Goal: Find specific page/section: Find specific page/section

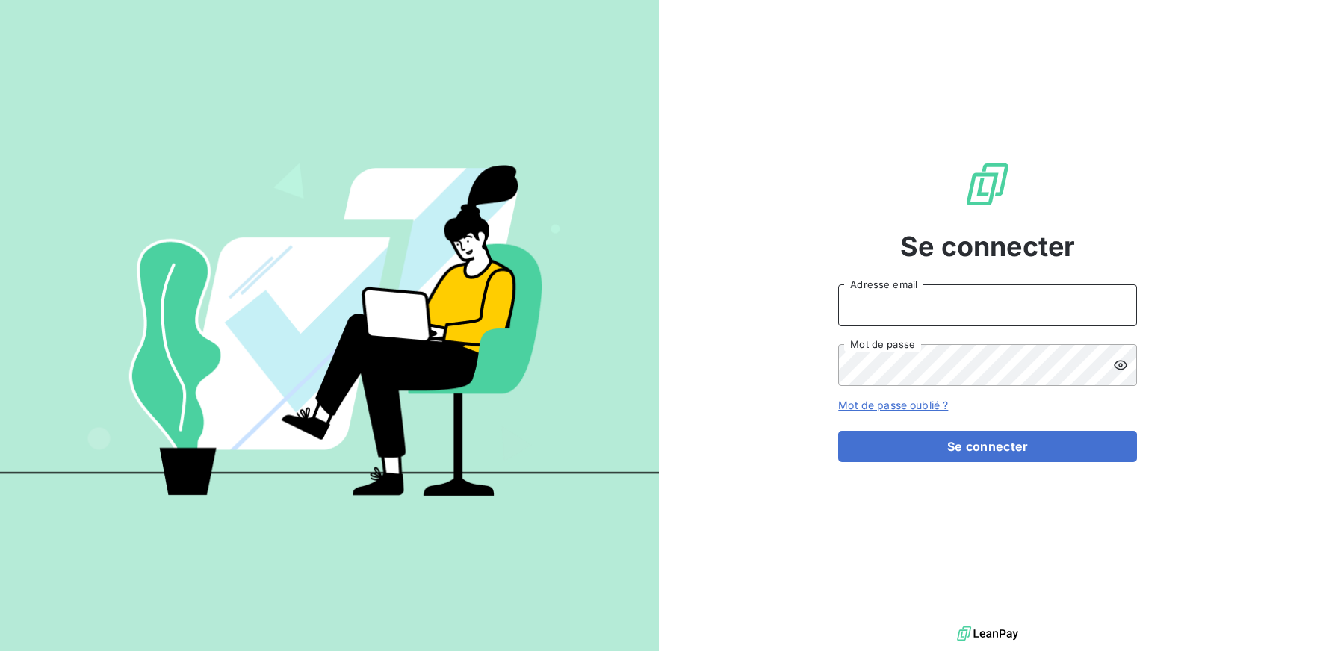
type input "[EMAIL_ADDRESS][DOMAIN_NAME]"
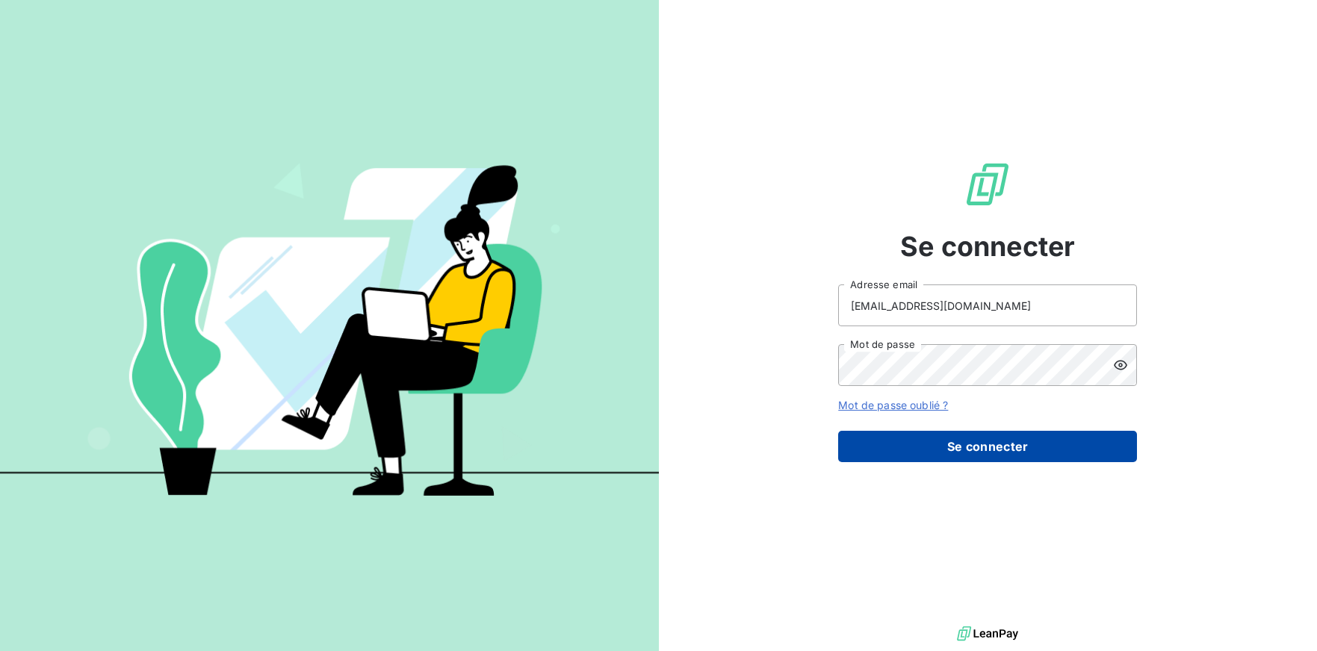
click at [959, 444] on button "Se connecter" at bounding box center [987, 446] width 299 height 31
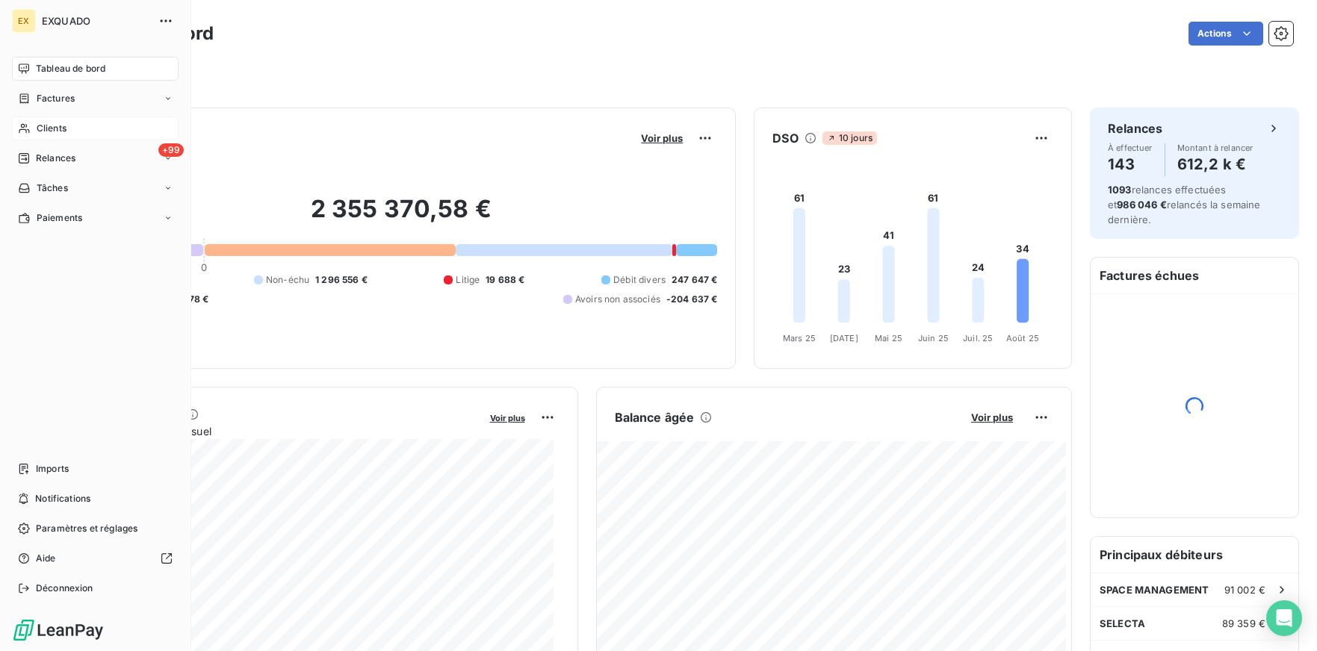
click at [52, 131] on span "Clients" at bounding box center [52, 128] width 30 height 13
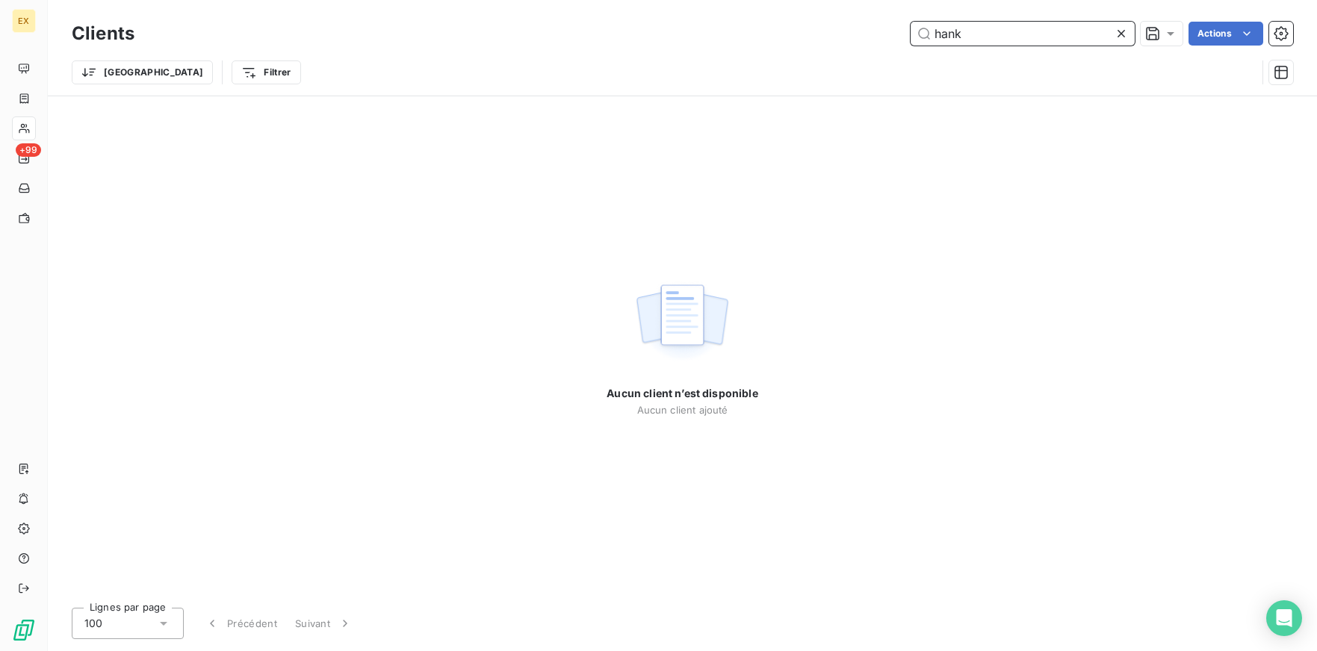
click at [967, 37] on input "hank" at bounding box center [1022, 34] width 224 height 24
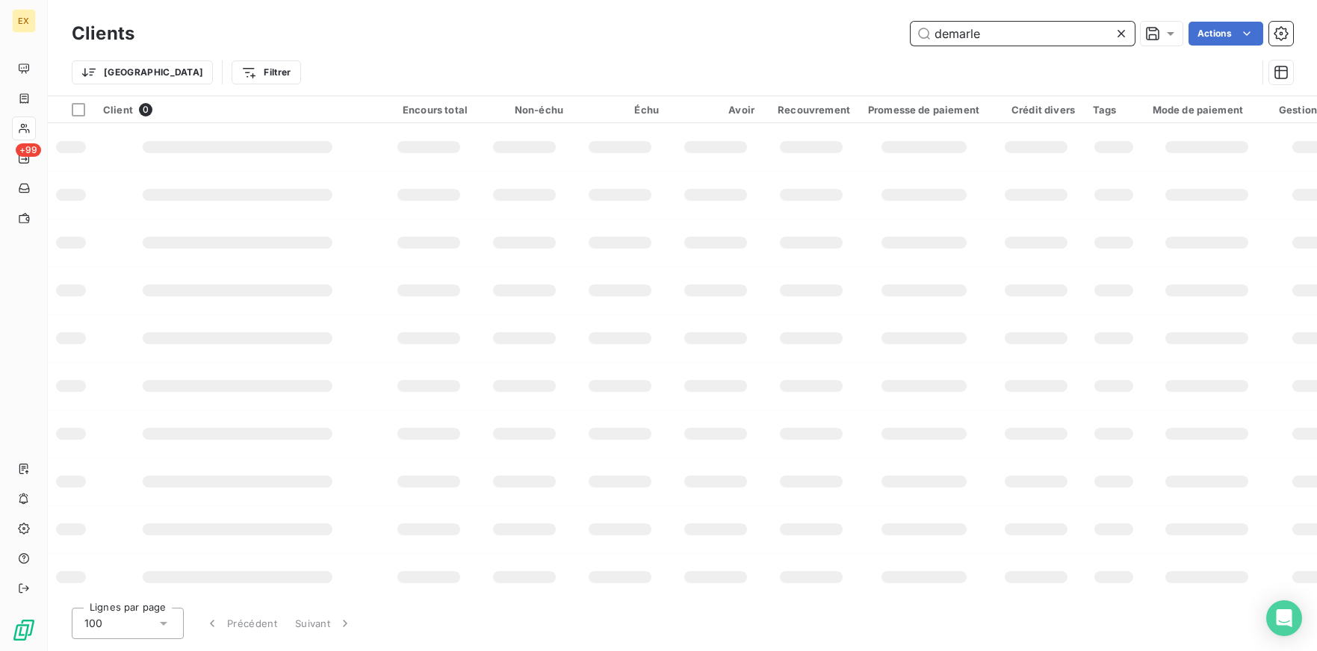
type input "demarle"
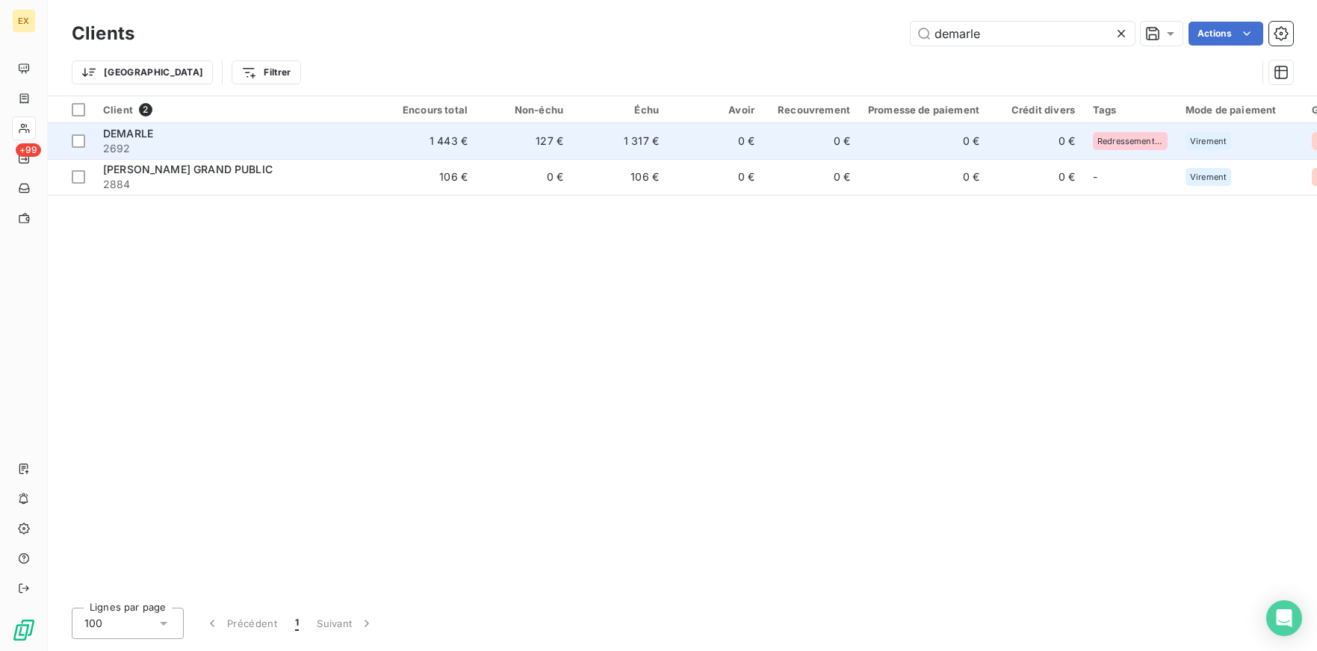
click at [333, 144] on span "2692" at bounding box center [237, 148] width 269 height 15
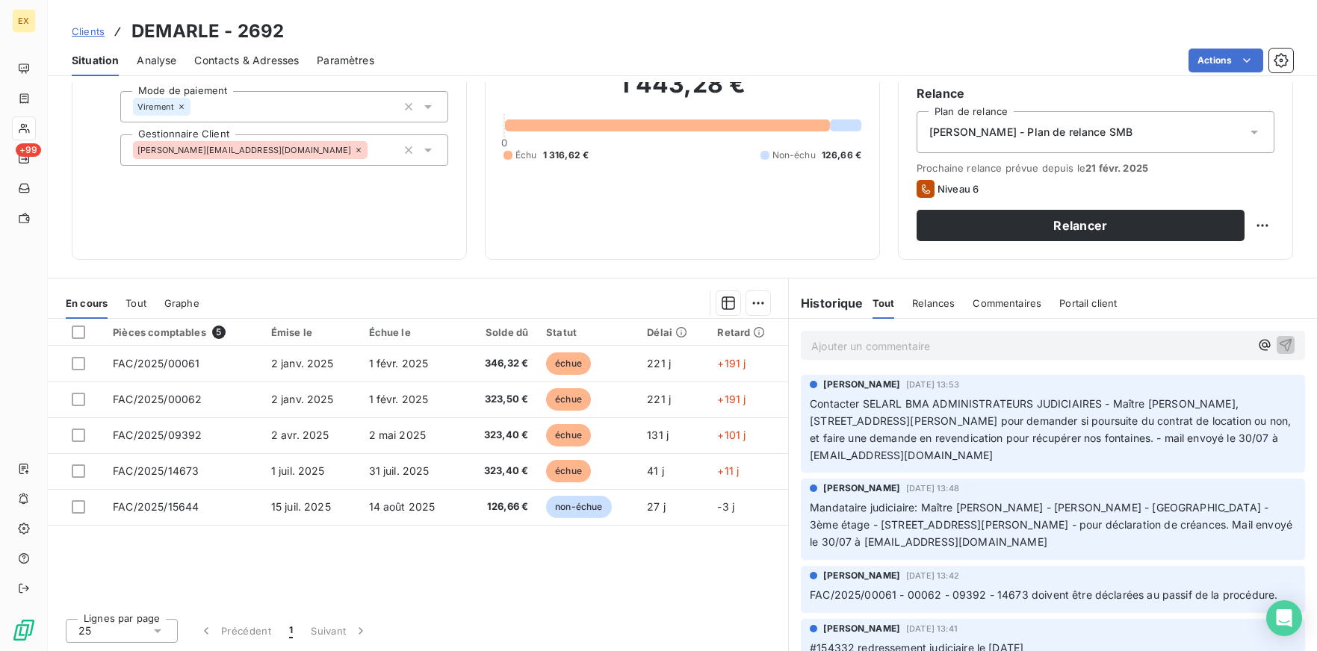
scroll to position [109, 0]
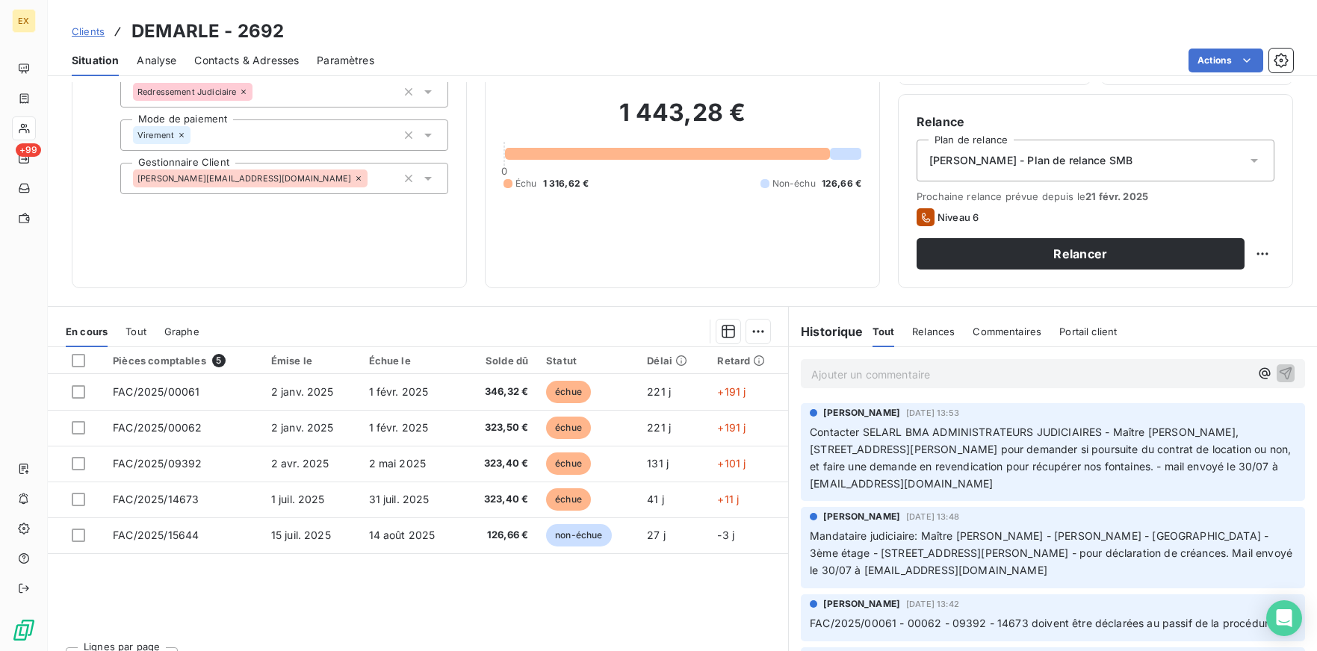
click at [939, 331] on span "Relances" at bounding box center [933, 332] width 43 height 12
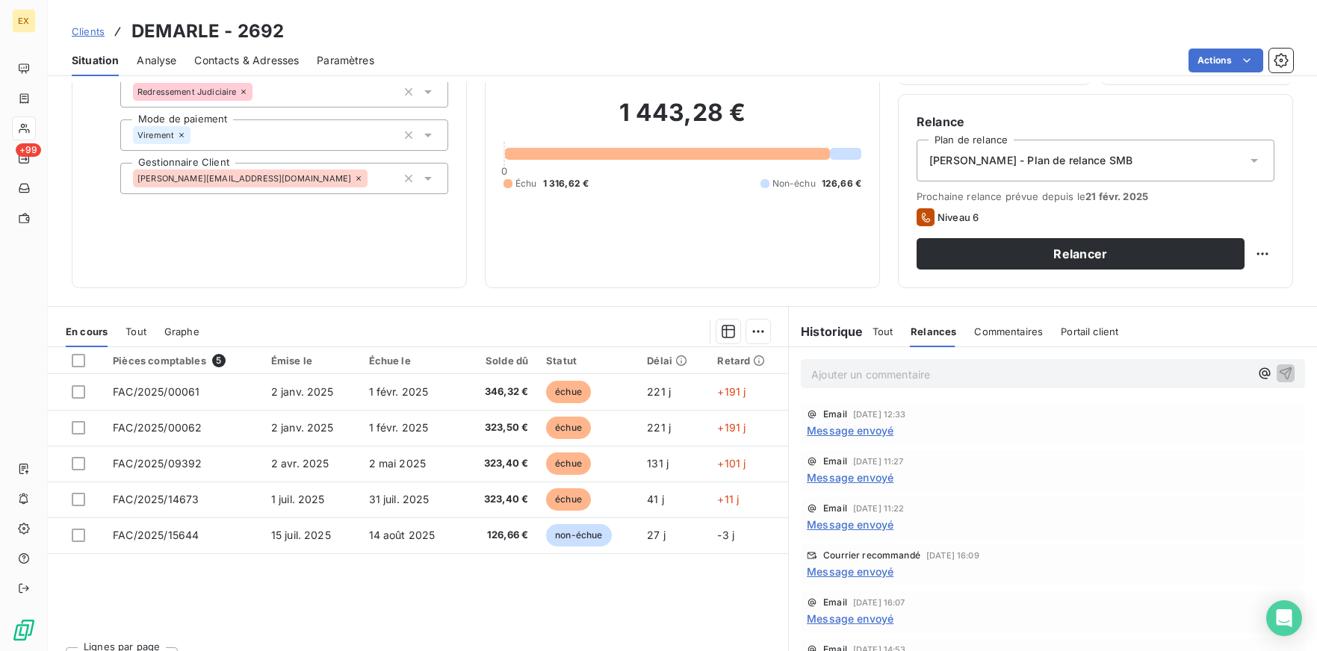
click at [993, 329] on span "Commentaires" at bounding box center [1008, 332] width 69 height 12
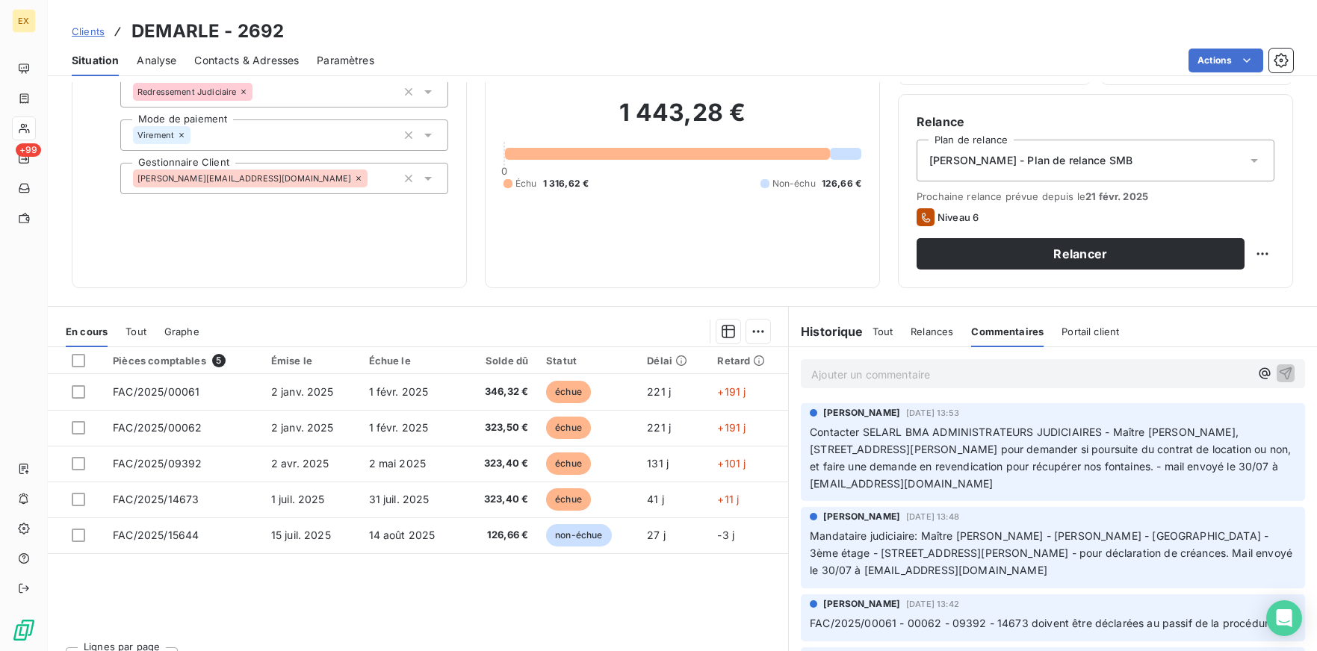
click at [1066, 331] on span "Portail client" at bounding box center [1090, 332] width 58 height 12
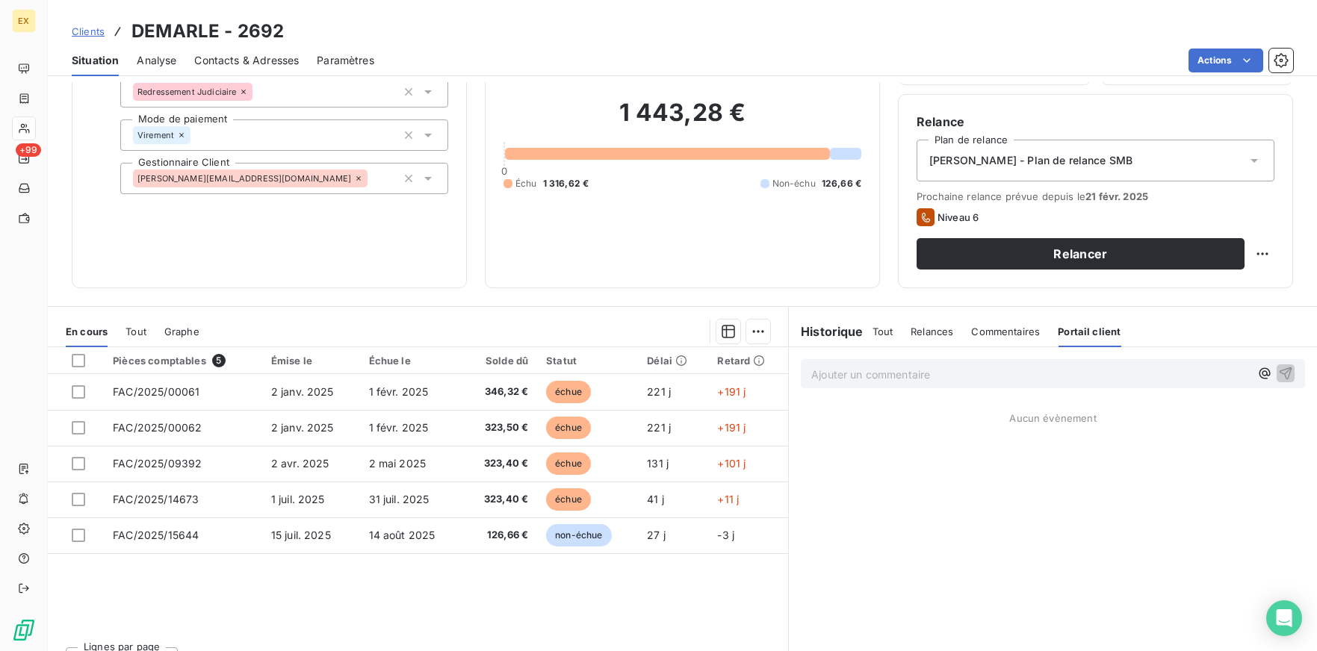
click at [1024, 335] on span "Commentaires" at bounding box center [1005, 332] width 69 height 12
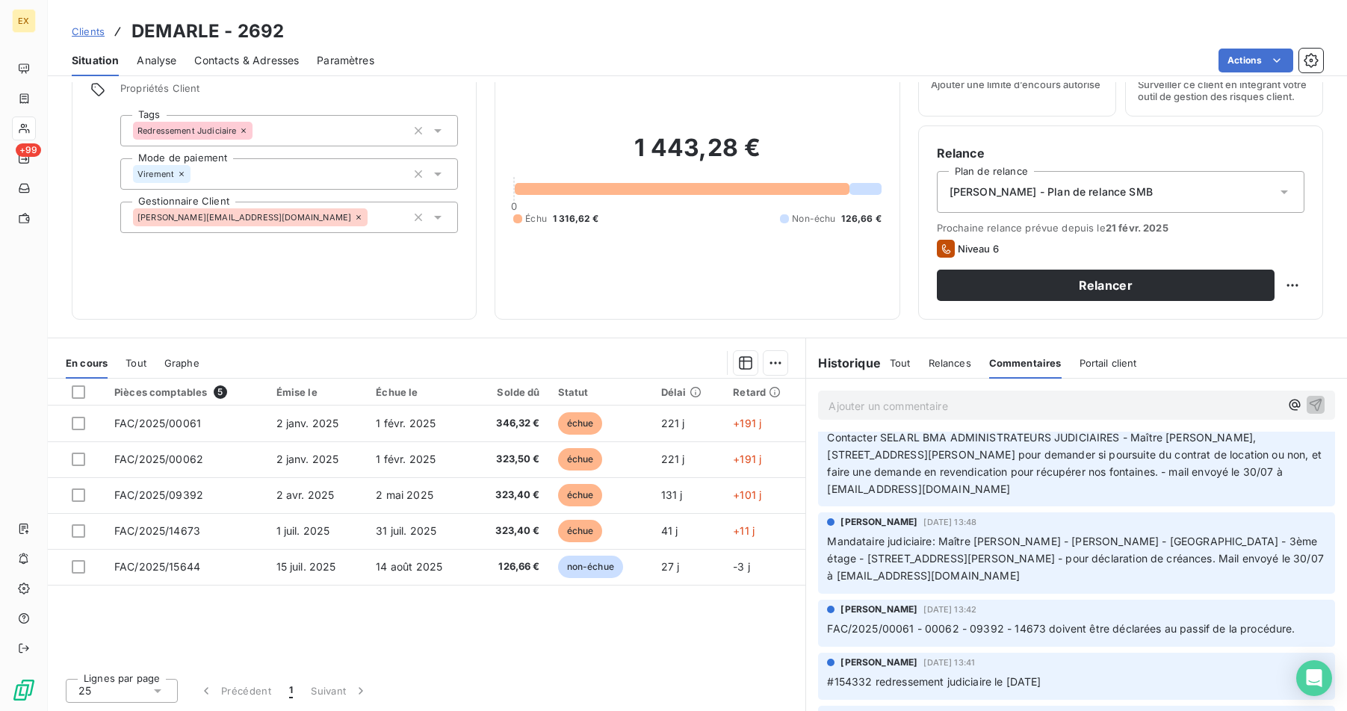
scroll to position [70, 0]
